Goal: Navigation & Orientation: Find specific page/section

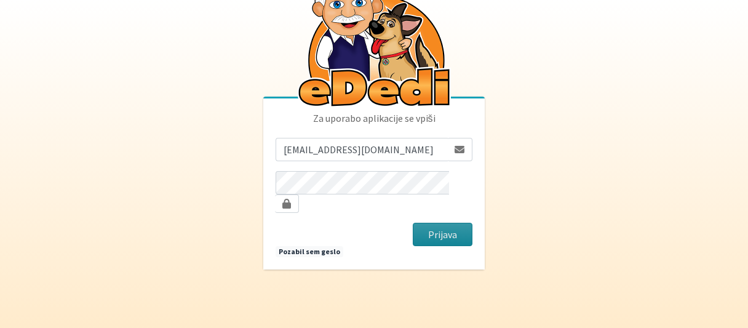
click at [458, 223] on button "Prijava" at bounding box center [443, 234] width 60 height 23
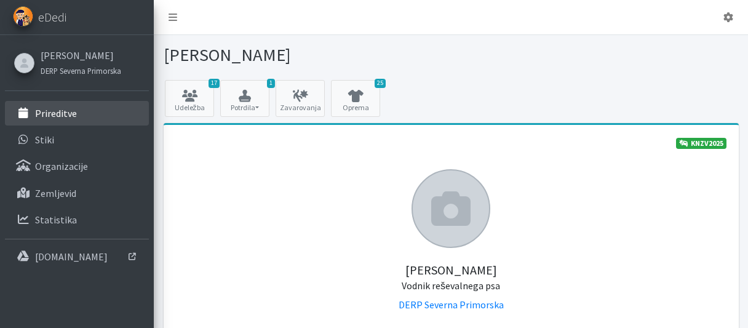
click at [62, 112] on p "Prireditve" at bounding box center [56, 113] width 42 height 12
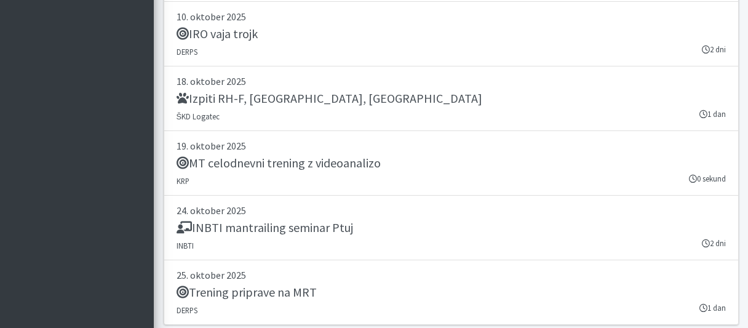
scroll to position [2975, 0]
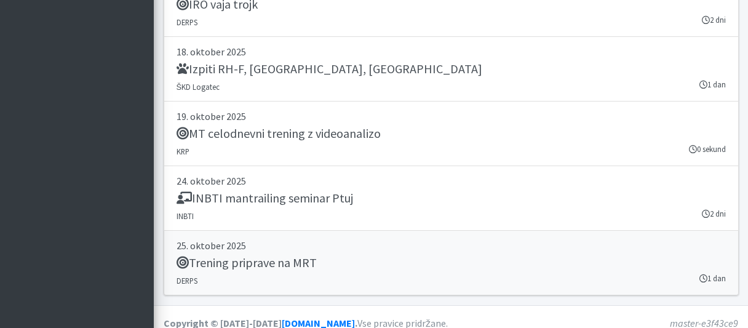
click at [247, 255] on h5 "Trening priprave na MRT" at bounding box center [247, 262] width 140 height 15
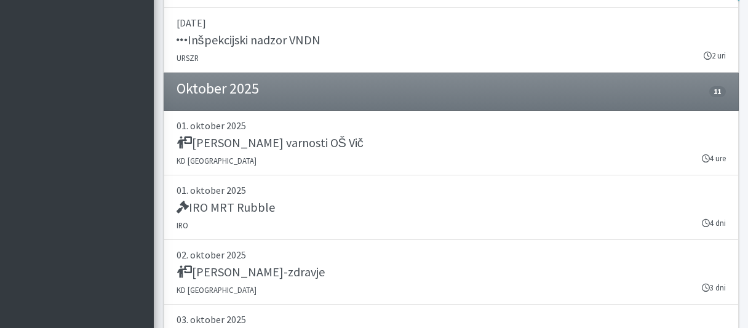
scroll to position [2451, 0]
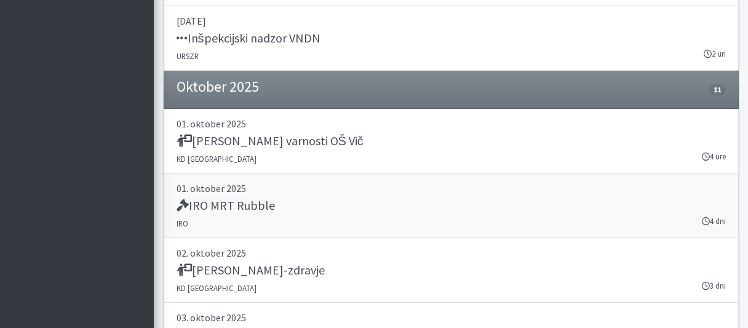
click at [231, 198] on h5 "IRO MRT Rubble" at bounding box center [226, 205] width 98 height 15
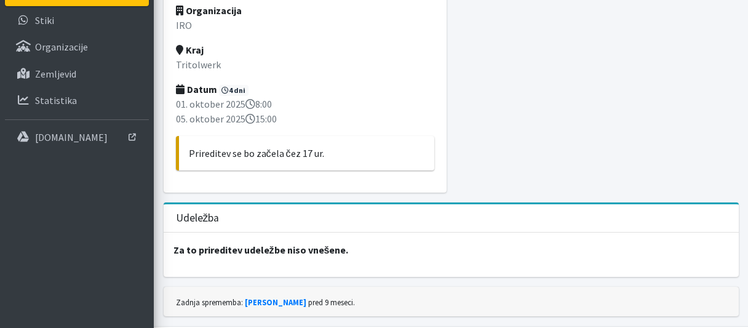
scroll to position [151, 0]
